Goal: Find contact information: Find contact information

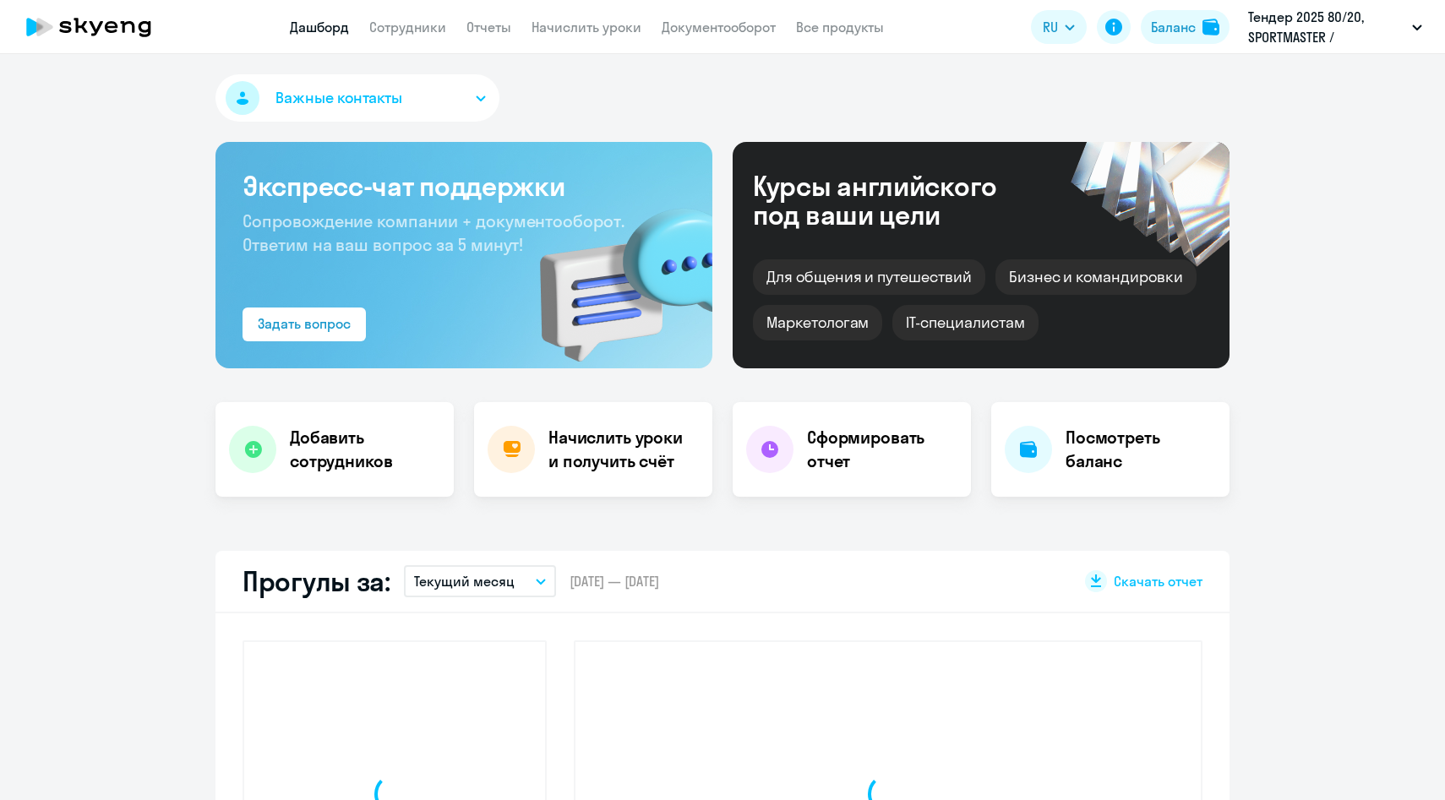
select select "30"
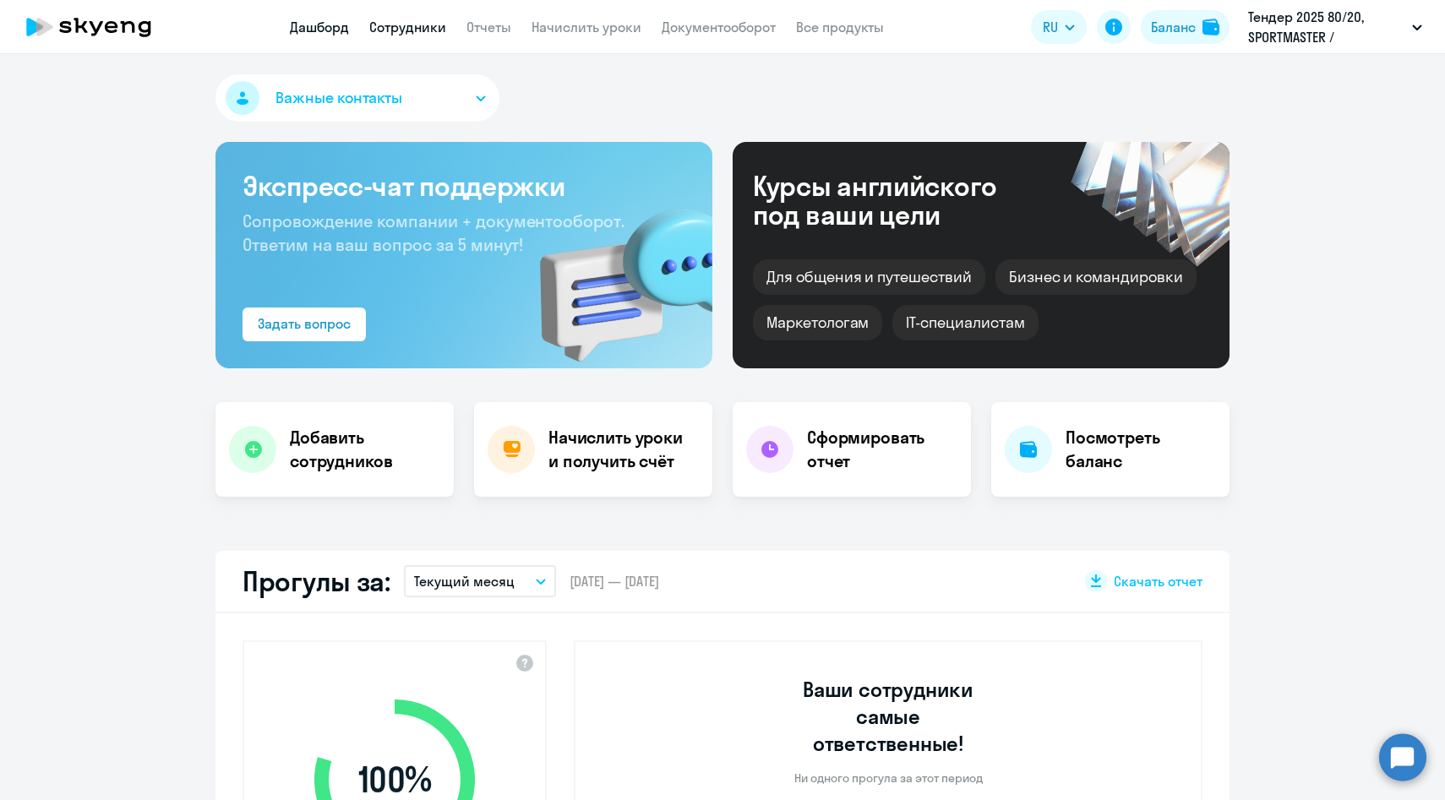
click at [403, 27] on link "Сотрудники" at bounding box center [407, 27] width 77 height 17
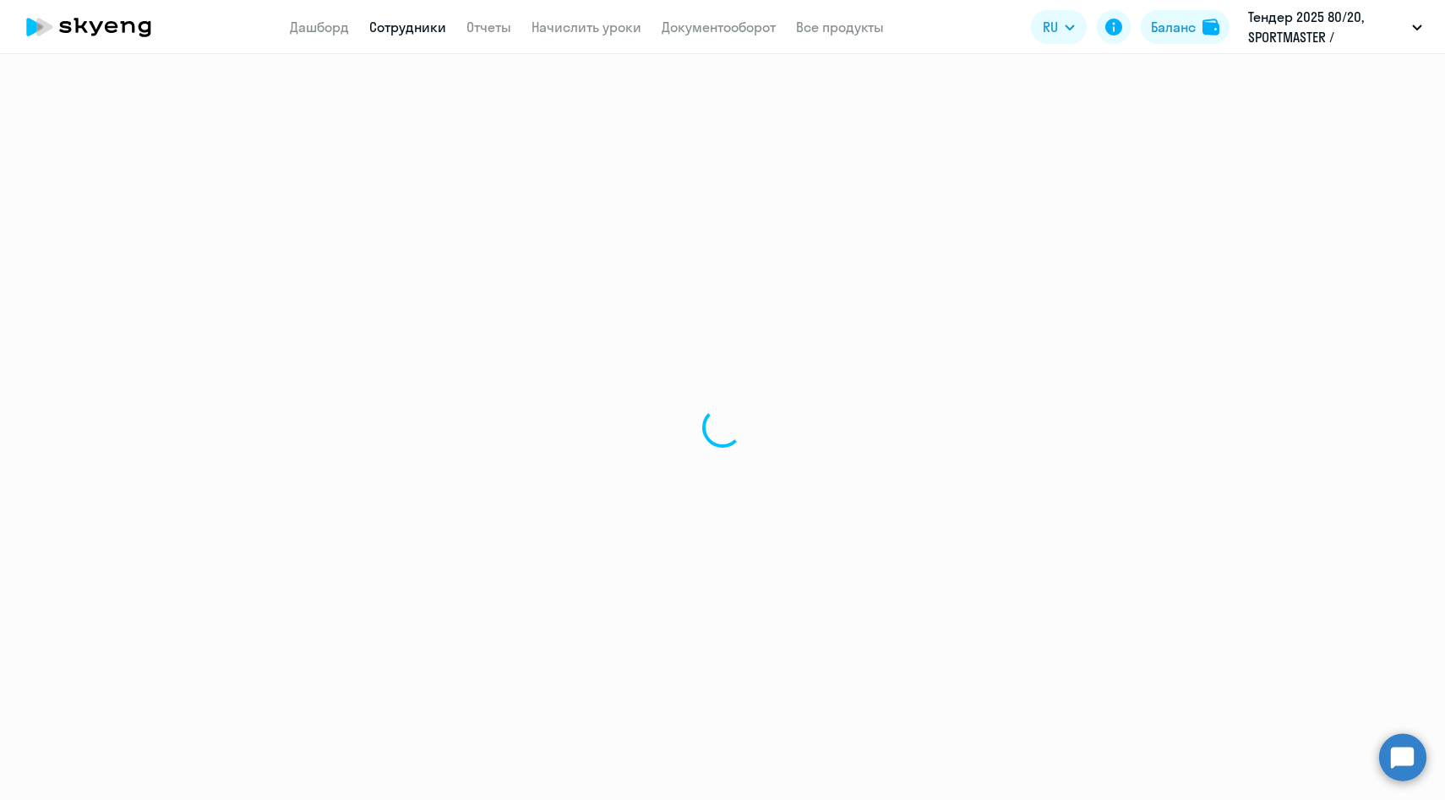
select select "30"
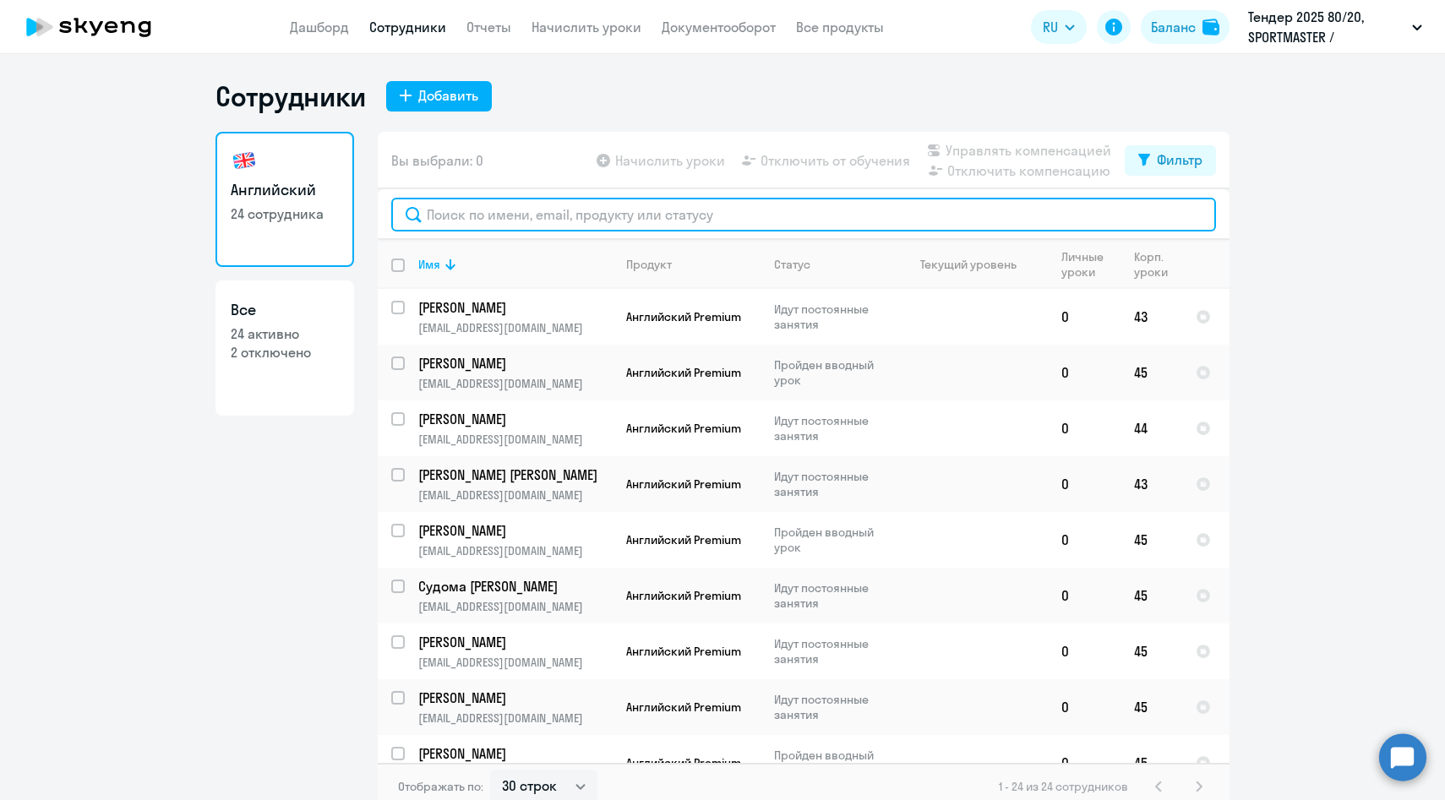
click at [474, 213] on input "text" at bounding box center [803, 215] width 825 height 34
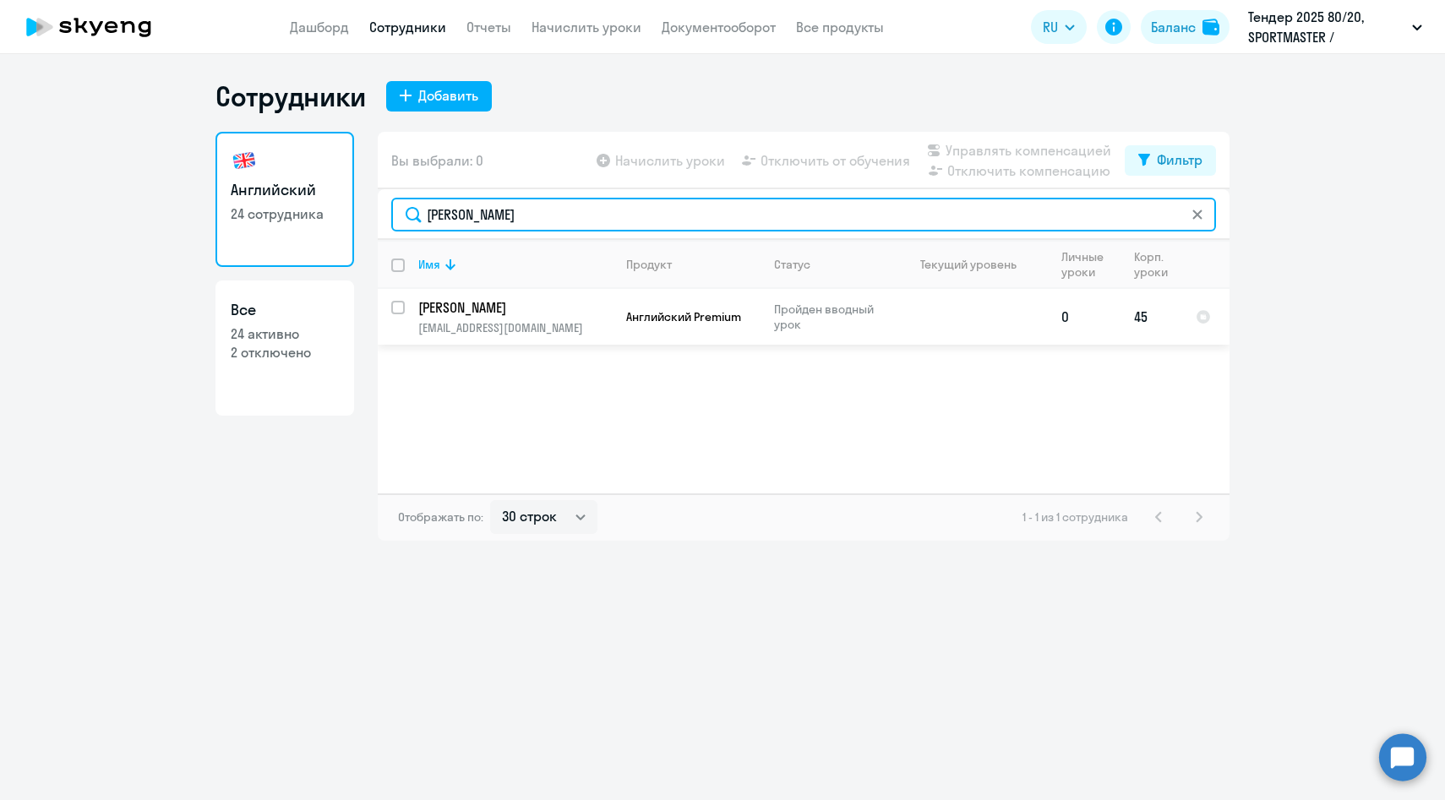
type input "[PERSON_NAME]"
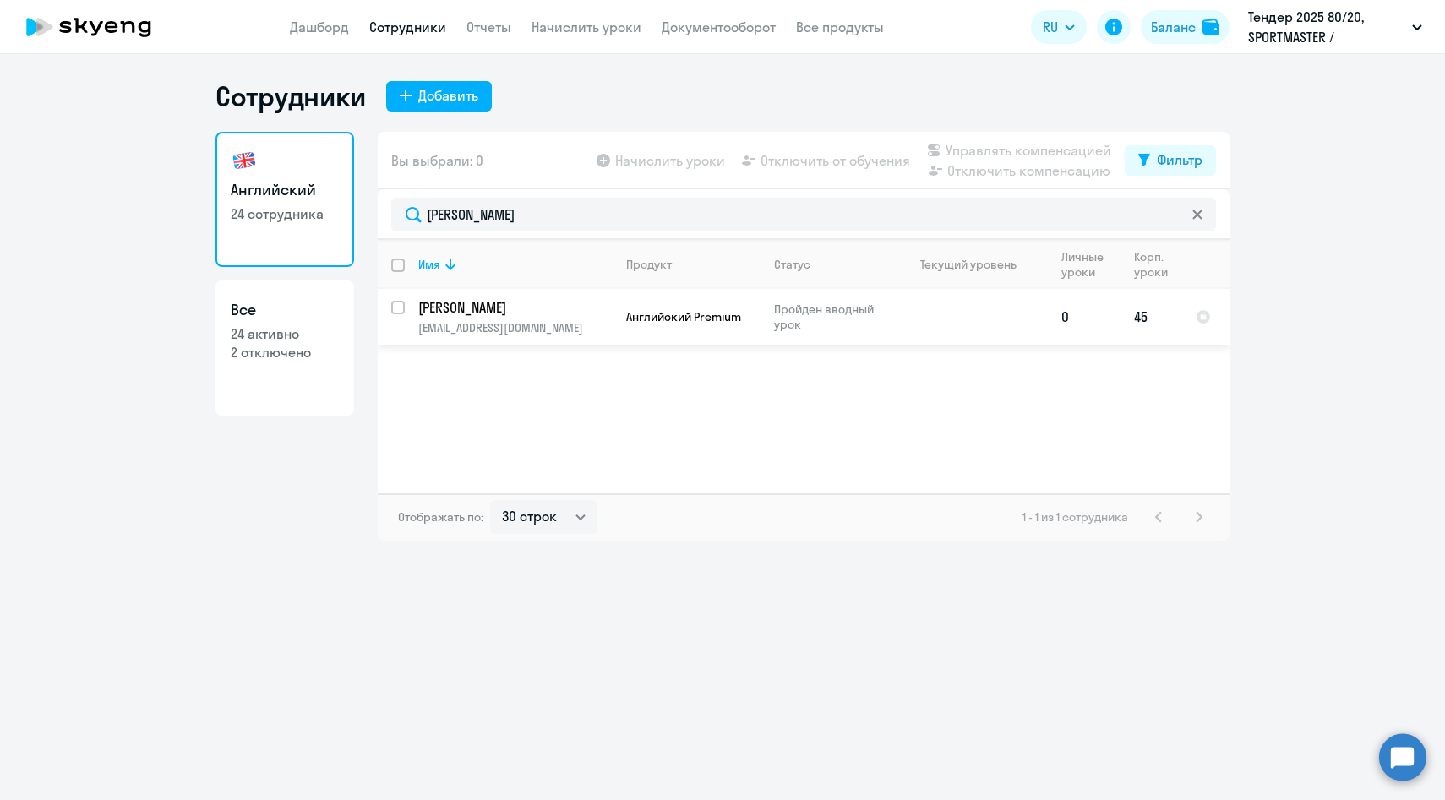
click at [541, 314] on p "[PERSON_NAME]" at bounding box center [513, 307] width 191 height 19
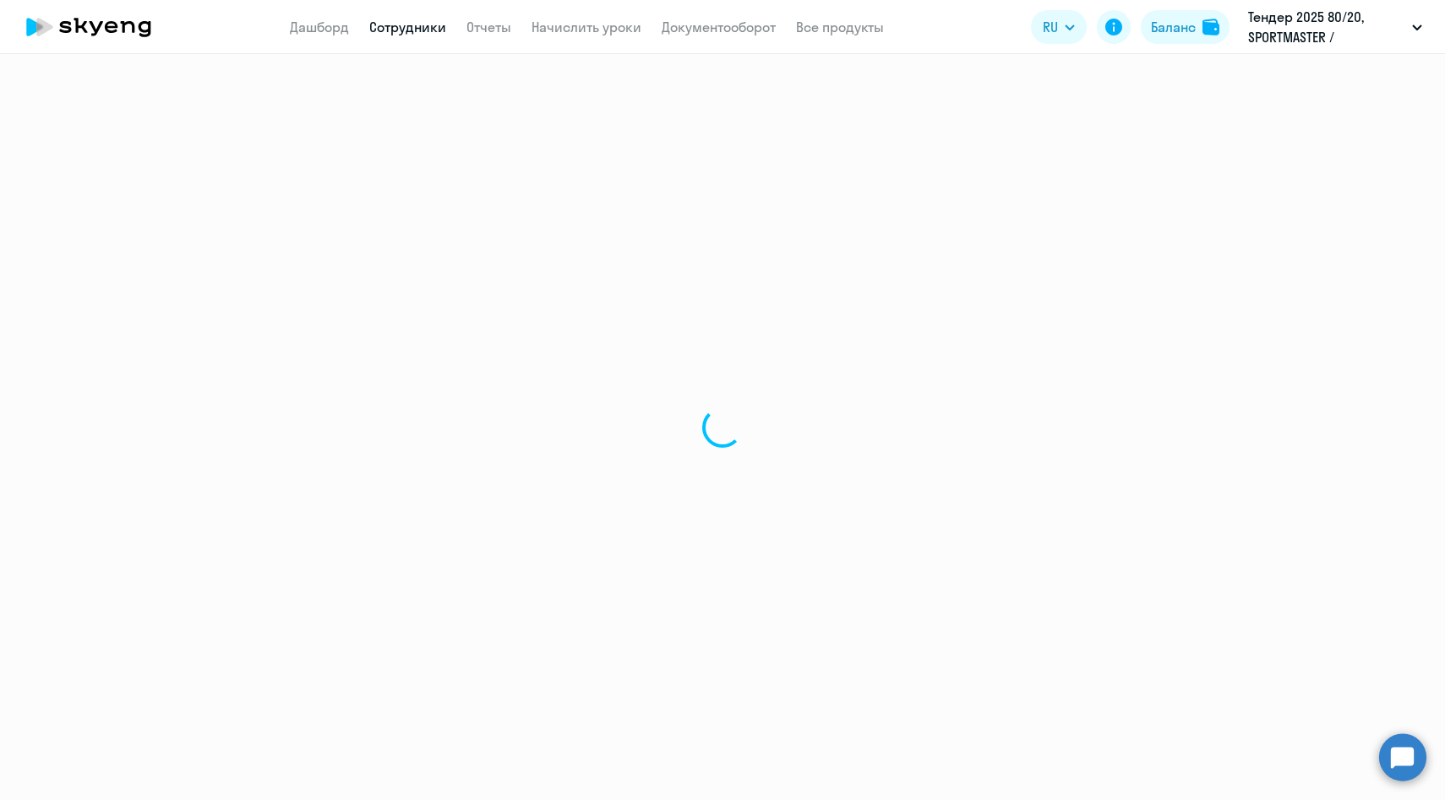
select select "english"
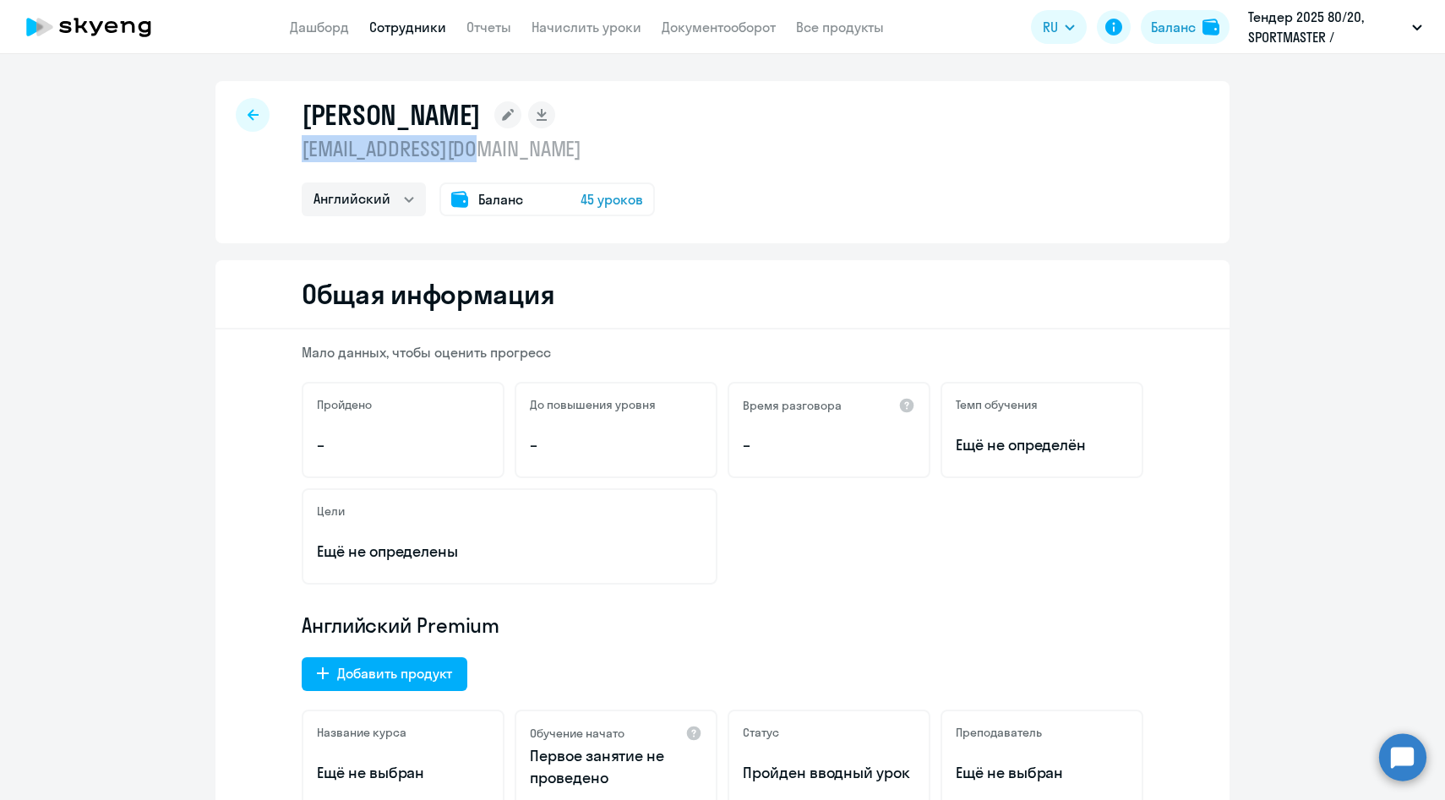
drag, startPoint x: 511, startPoint y: 155, endPoint x: 301, endPoint y: 155, distance: 210.4
click at [302, 155] on p "[EMAIL_ADDRESS][DOMAIN_NAME]" at bounding box center [478, 148] width 353 height 27
copy p "[EMAIL_ADDRESS][DOMAIN_NAME]"
